Goal: Task Accomplishment & Management: Use online tool/utility

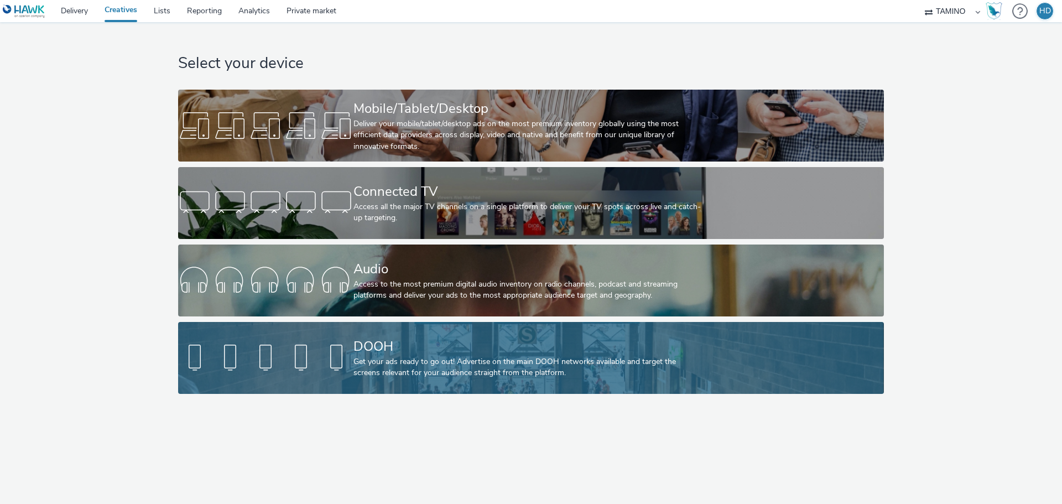
click at [510, 363] on div "Get your ads ready to go out! Advertise on the main DOOH networks available and…" at bounding box center [528, 367] width 351 height 23
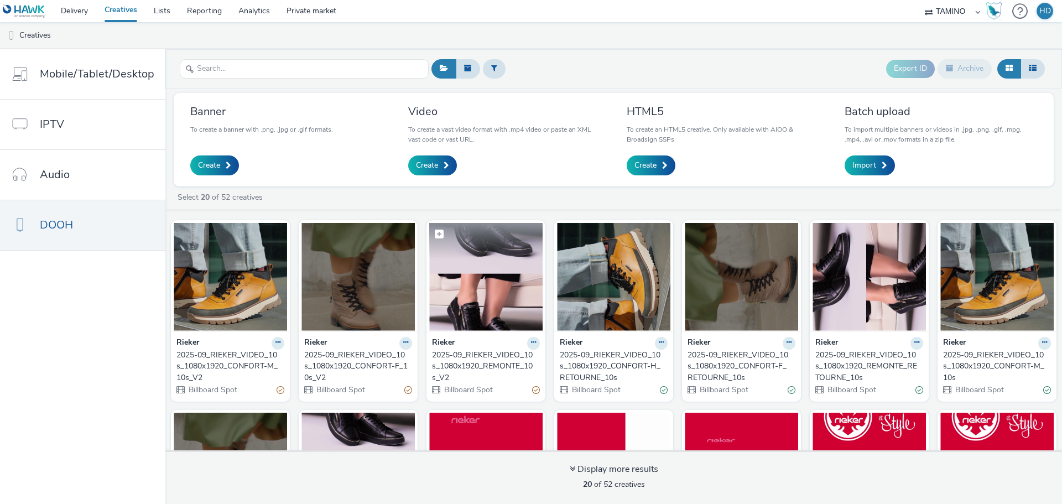
click at [492, 306] on img at bounding box center [485, 277] width 113 height 108
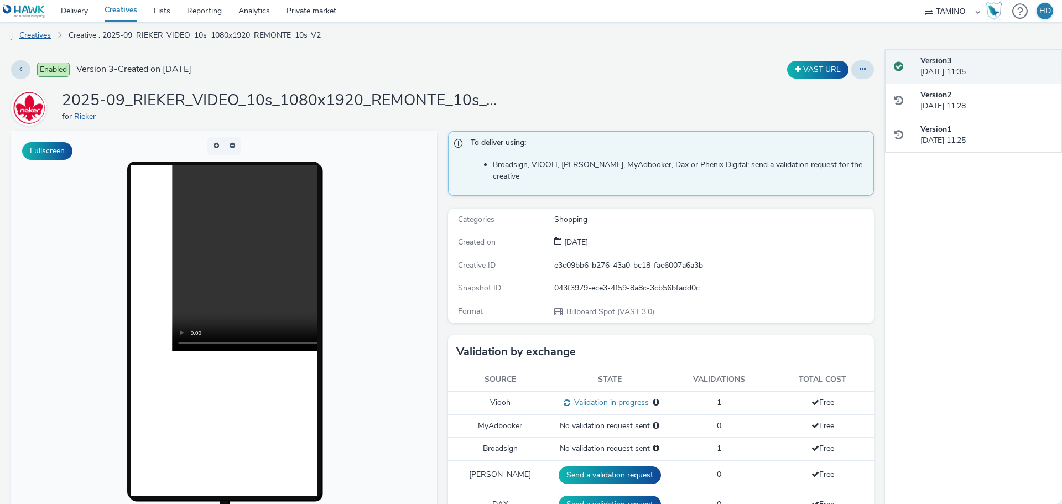
click at [34, 32] on link "Creatives" at bounding box center [28, 35] width 56 height 27
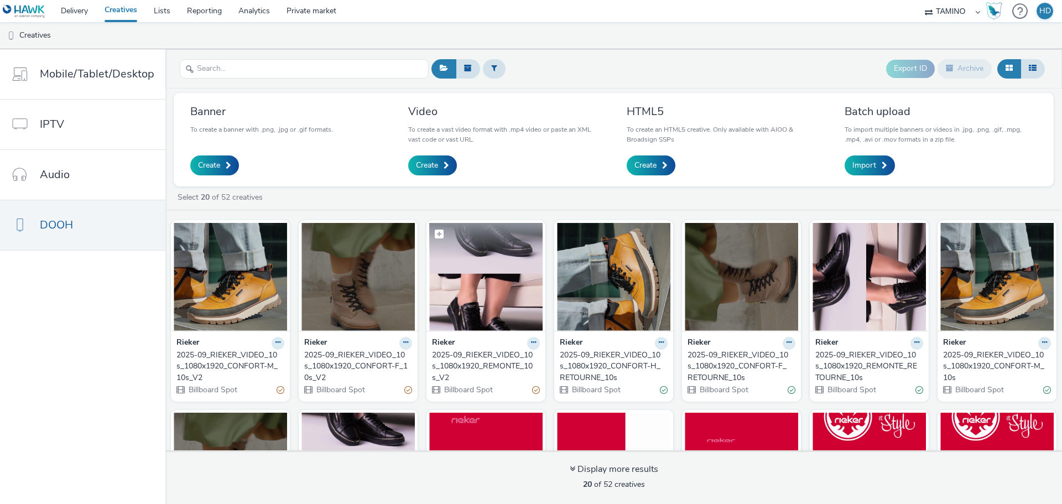
click at [462, 294] on img at bounding box center [485, 277] width 113 height 108
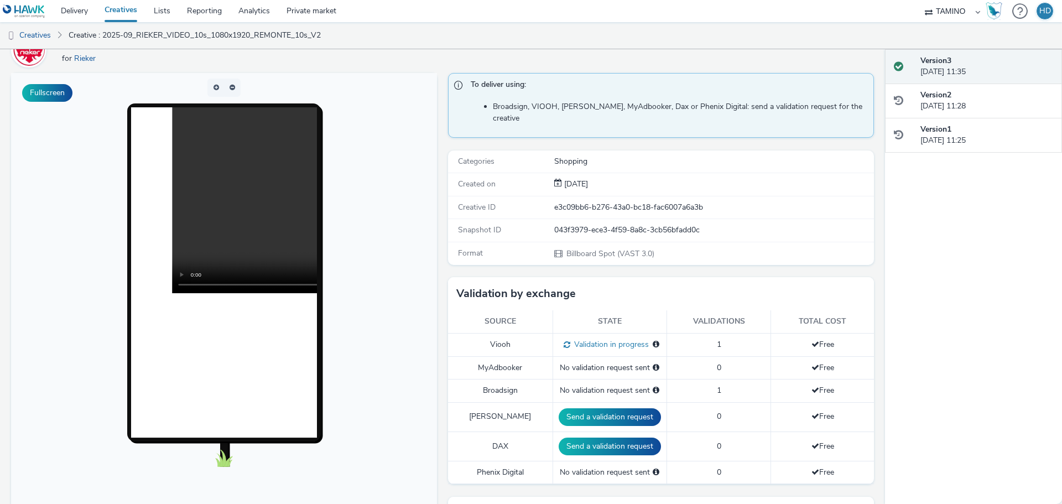
scroll to position [55, 0]
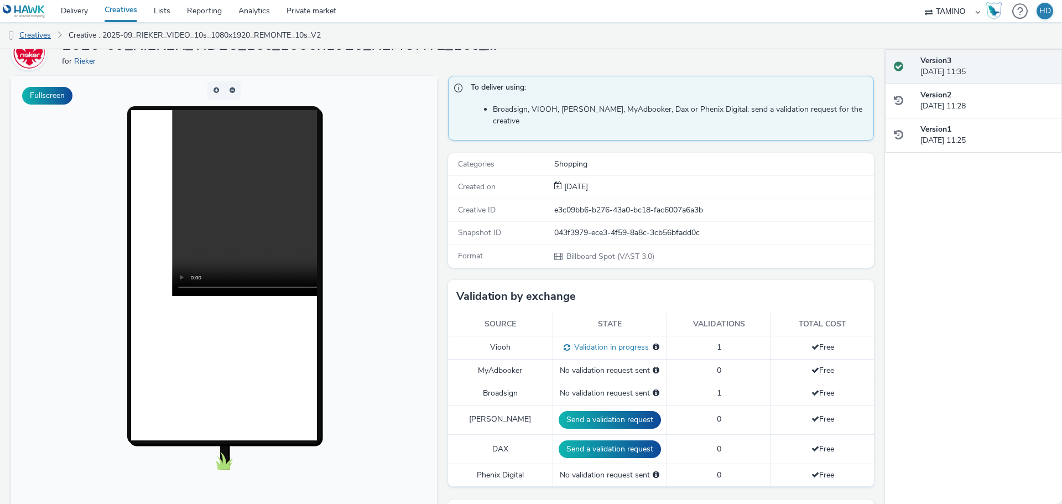
click at [48, 36] on link "Creatives" at bounding box center [28, 35] width 56 height 27
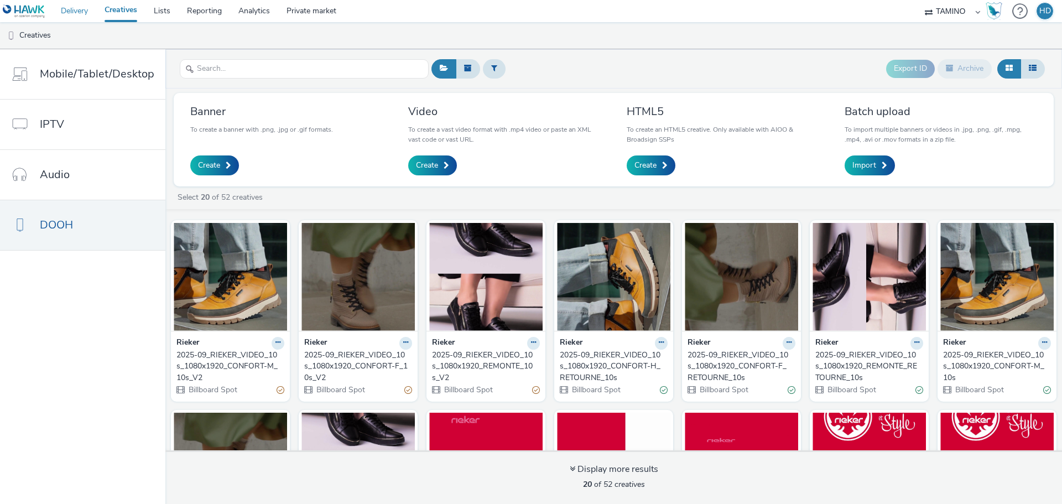
click at [81, 13] on link "Delivery" at bounding box center [75, 11] width 44 height 22
